Goal: Task Accomplishment & Management: Use online tool/utility

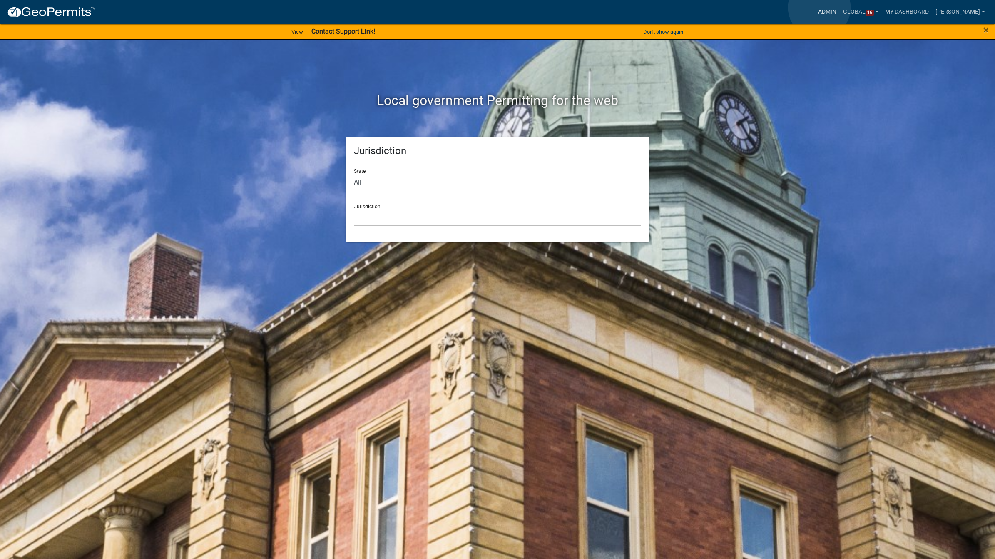
click at [819, 7] on link "Admin" at bounding box center [827, 12] width 25 height 16
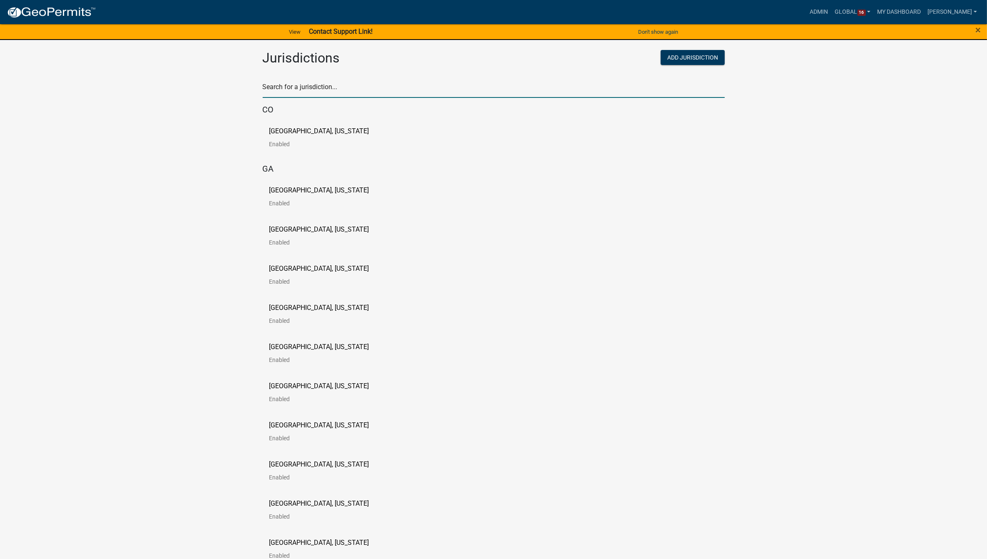
click at [329, 88] on input "text" at bounding box center [494, 89] width 462 height 17
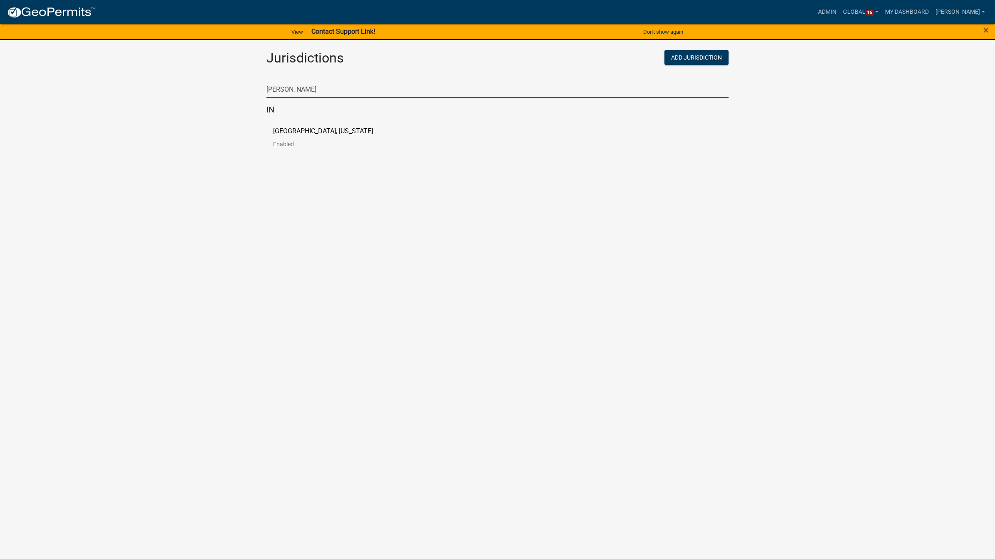
type input "[PERSON_NAME]"
click at [448, 223] on body "Internet Explorer does NOT work with GeoPermits. Get a new browser for more sec…" at bounding box center [497, 279] width 995 height 559
click at [332, 130] on p "[GEOGRAPHIC_DATA], [US_STATE]" at bounding box center [323, 131] width 100 height 7
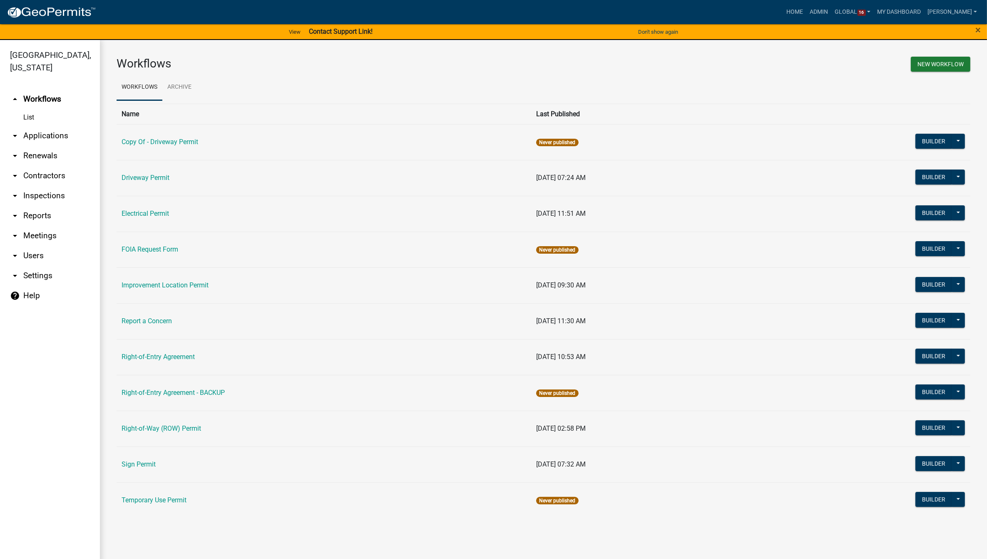
scroll to position [10, 0]
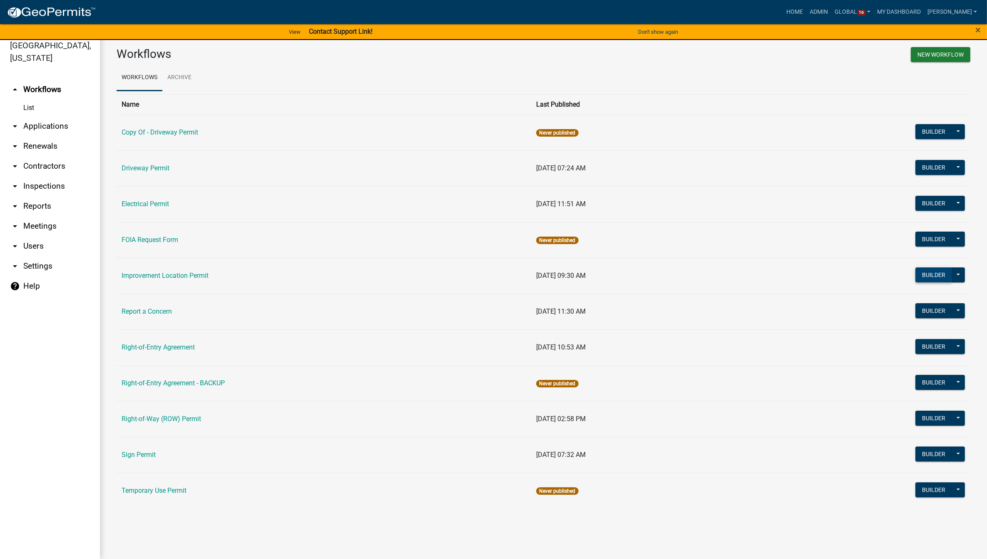
click at [936, 273] on button "Builder" at bounding box center [934, 274] width 37 height 15
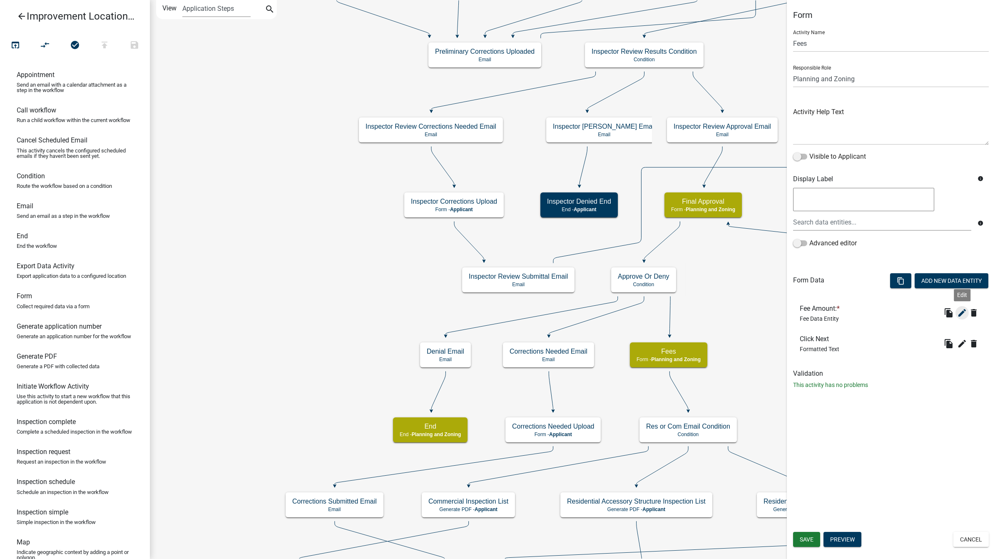
click at [963, 309] on icon "edit" at bounding box center [962, 313] width 10 height 10
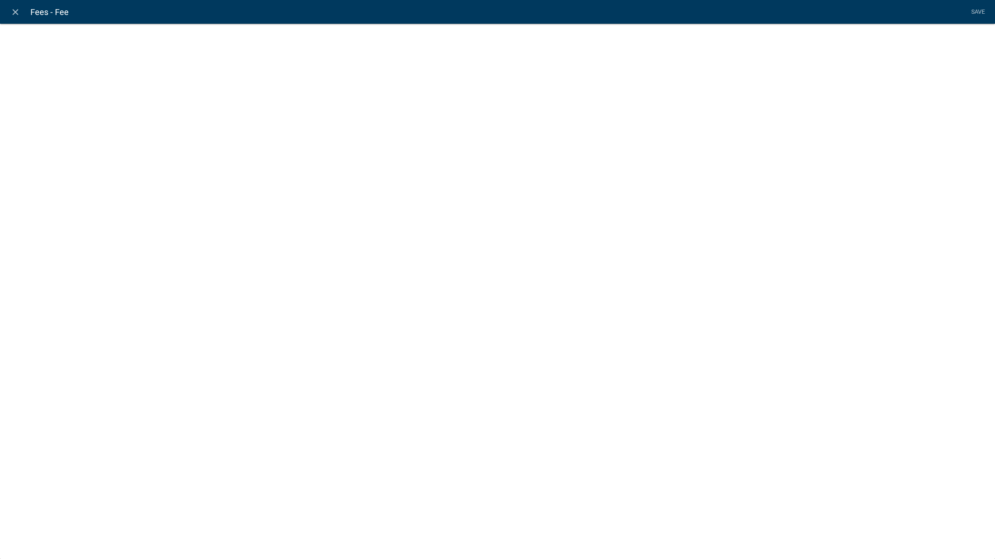
select select "fee"
select select "779b50d9-82f2-4b07-bdac-9fa32b7d6861"
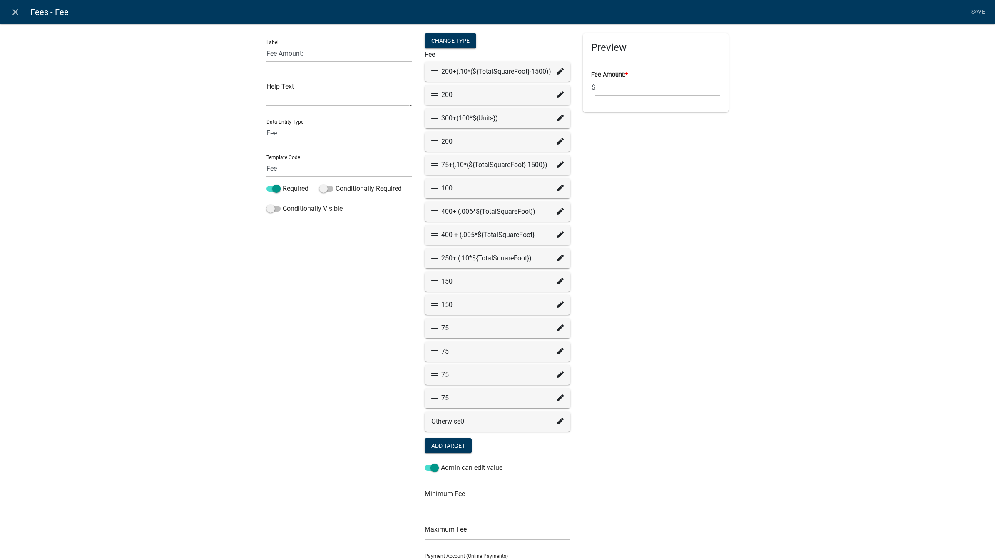
click at [557, 232] on icon at bounding box center [560, 234] width 7 height 7
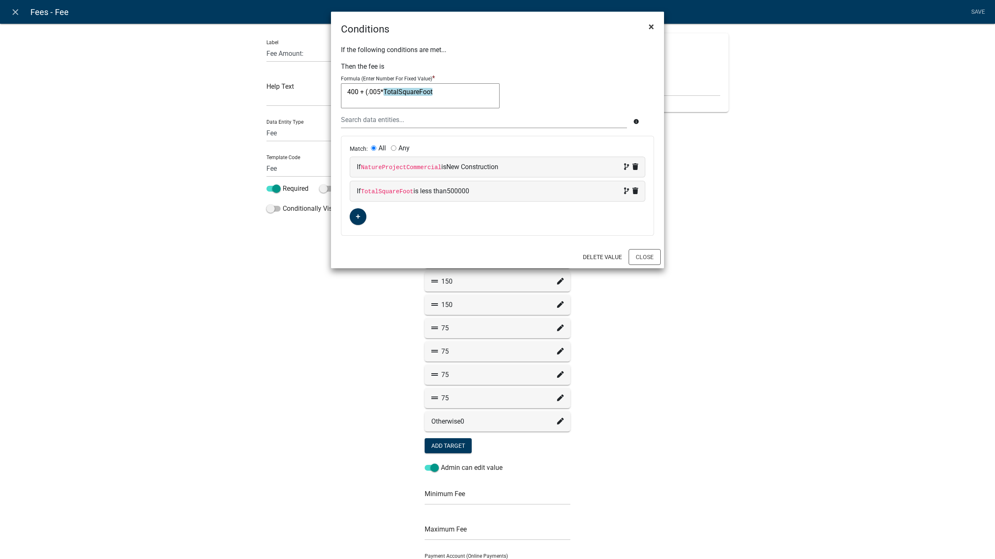
click at [656, 25] on button "×" at bounding box center [651, 26] width 19 height 23
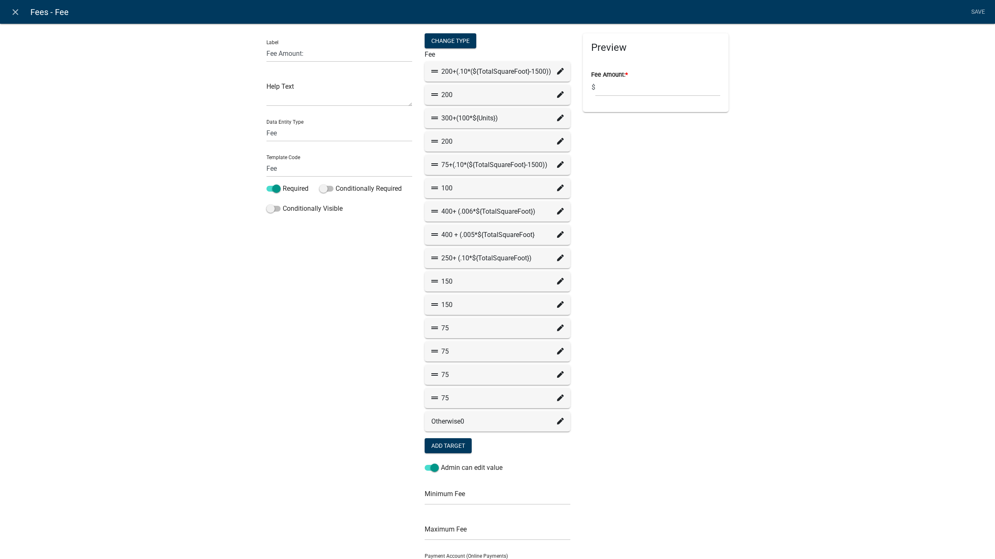
click at [558, 374] on icon at bounding box center [560, 374] width 7 height 7
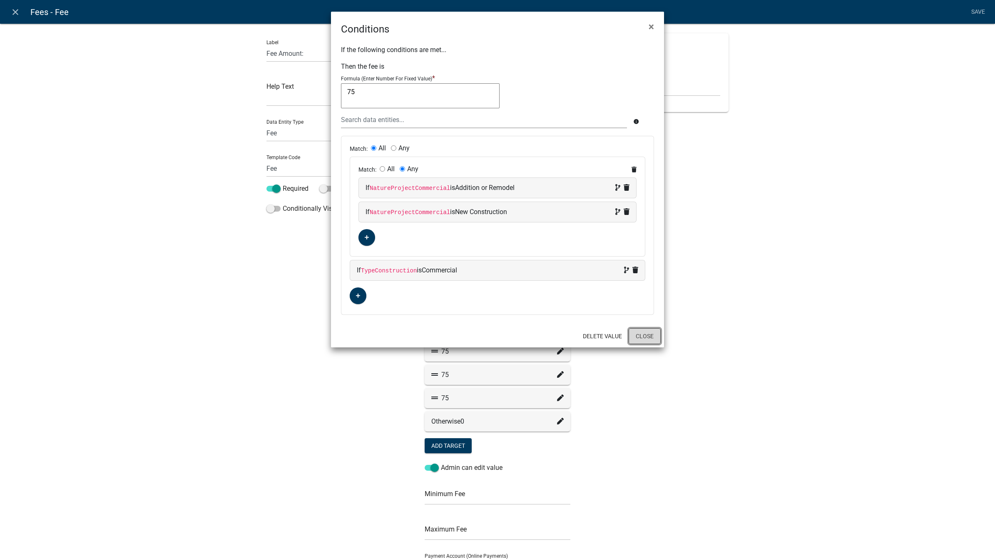
click at [640, 340] on button "Close" at bounding box center [645, 336] width 32 height 16
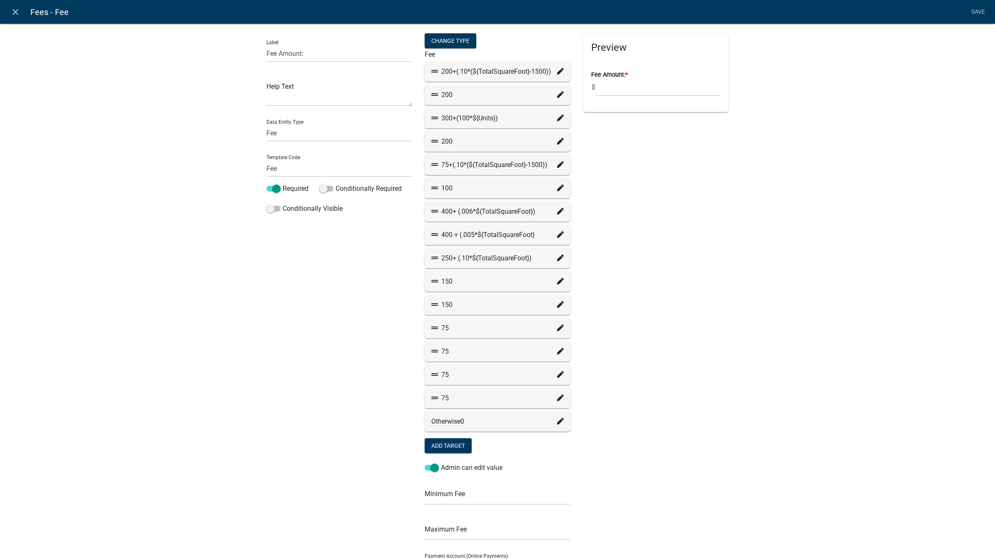
click at [557, 209] on icon at bounding box center [560, 211] width 7 height 7
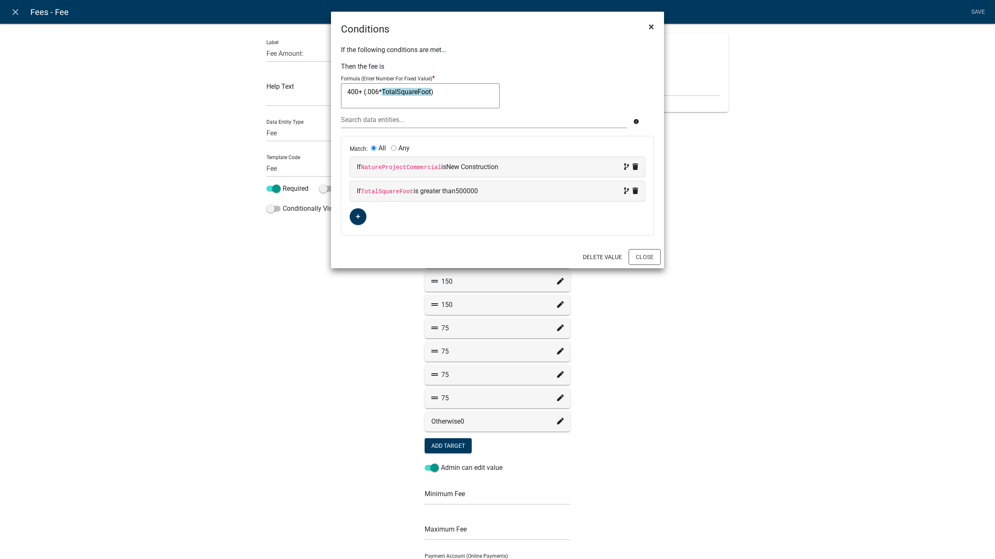
click at [653, 23] on span "×" at bounding box center [651, 27] width 5 height 12
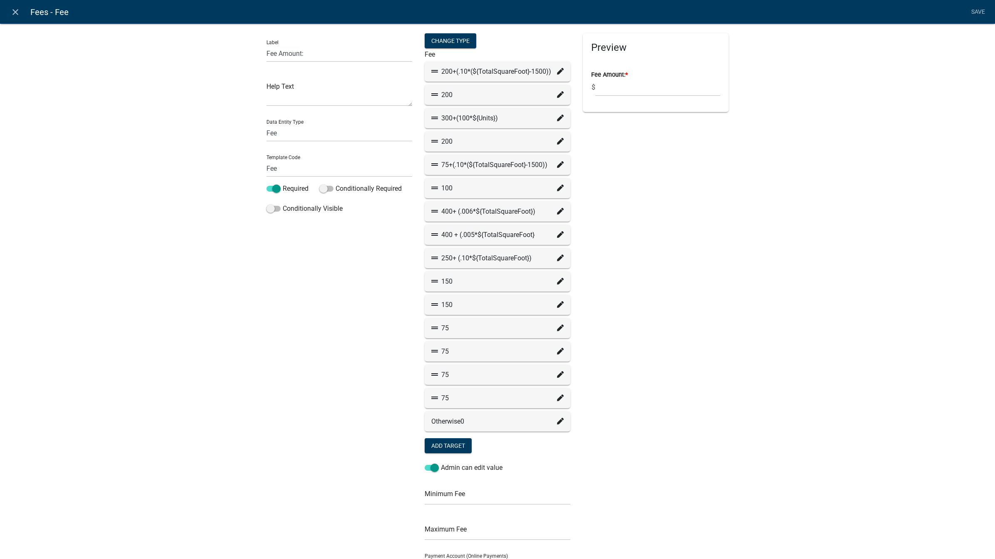
click at [557, 373] on icon at bounding box center [560, 374] width 7 height 7
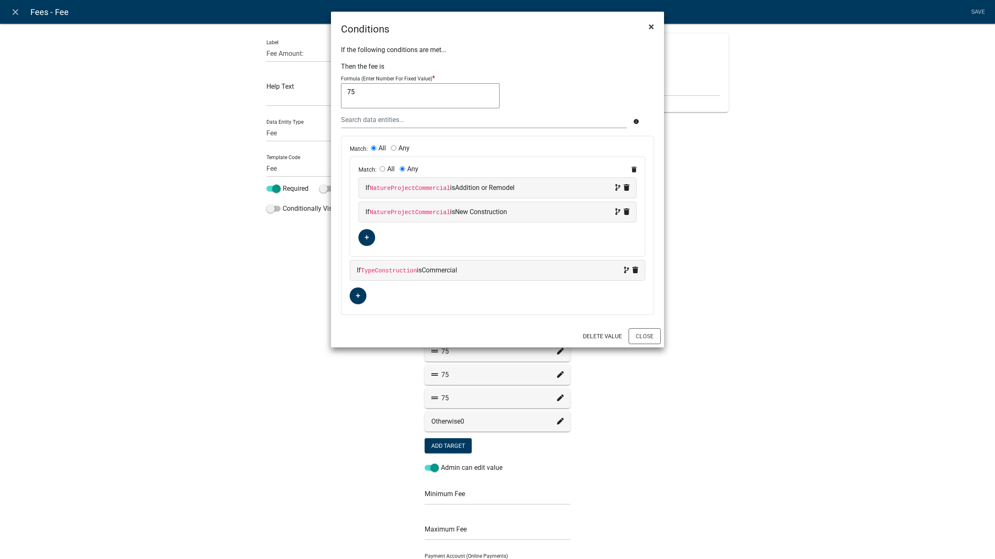
click at [655, 24] on button "×" at bounding box center [651, 26] width 19 height 23
